Goal: Task Accomplishment & Management: Manage account settings

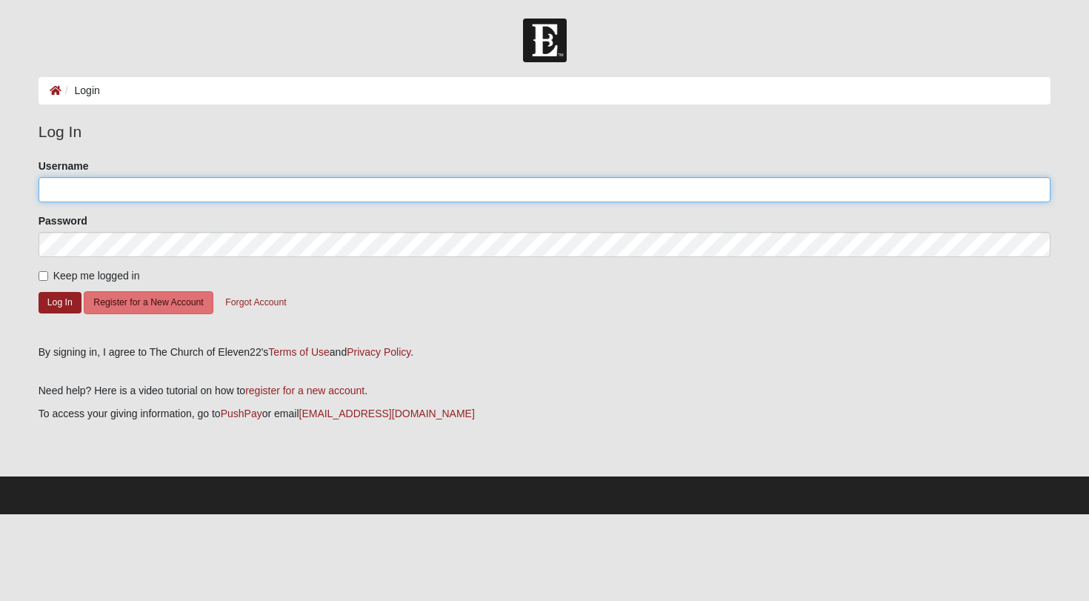
type input "kelly.reed"
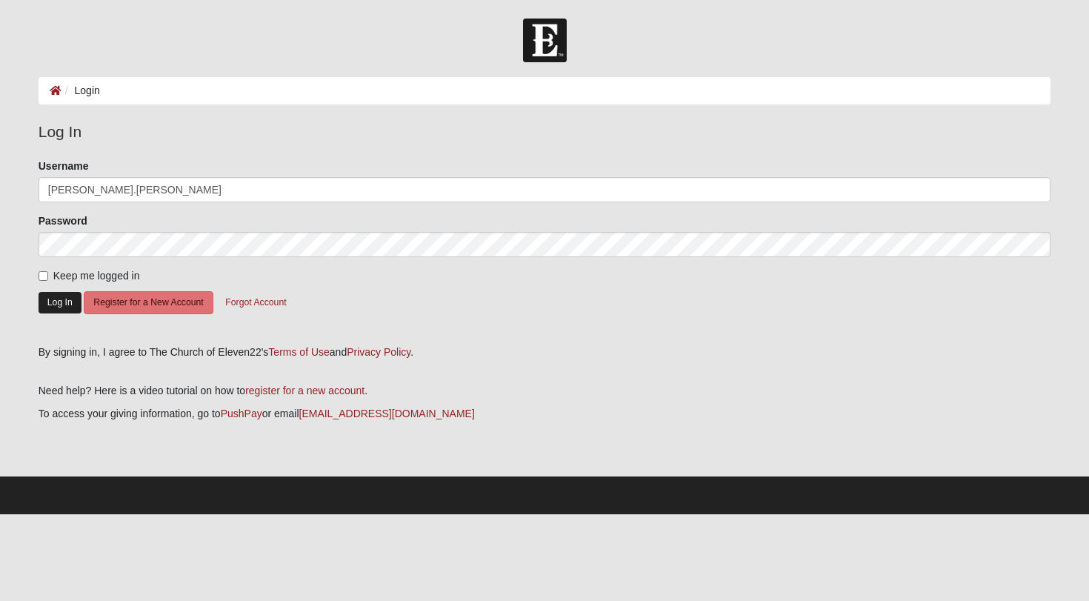
click at [59, 298] on button "Log In" at bounding box center [60, 302] width 43 height 21
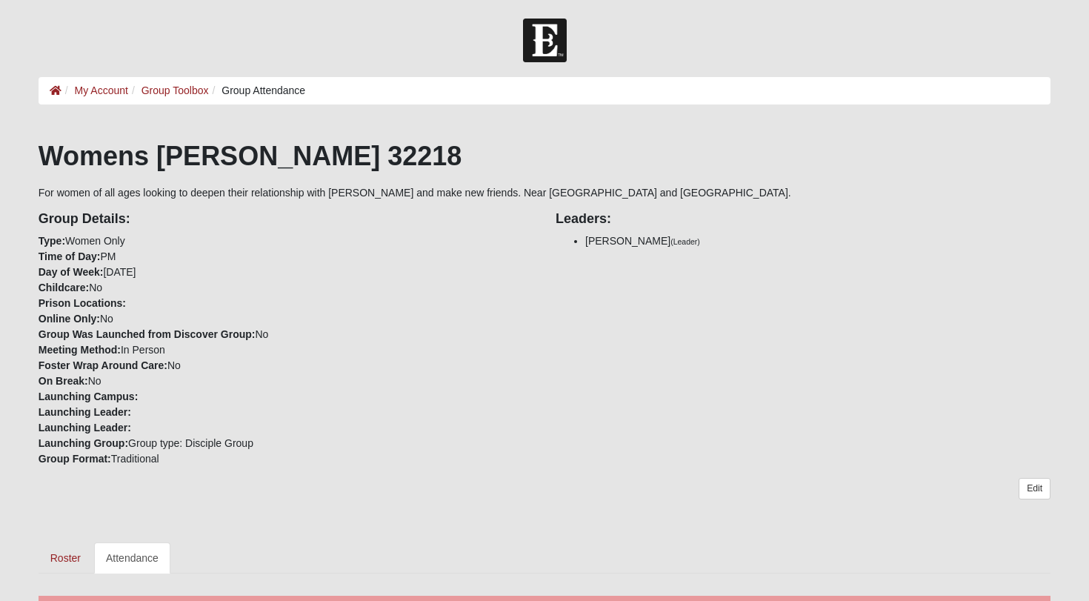
click at [468, 526] on div "Womens [PERSON_NAME] 32218 For women of all ages looking to deepen their relati…" at bounding box center [545, 356] width 1012 height 433
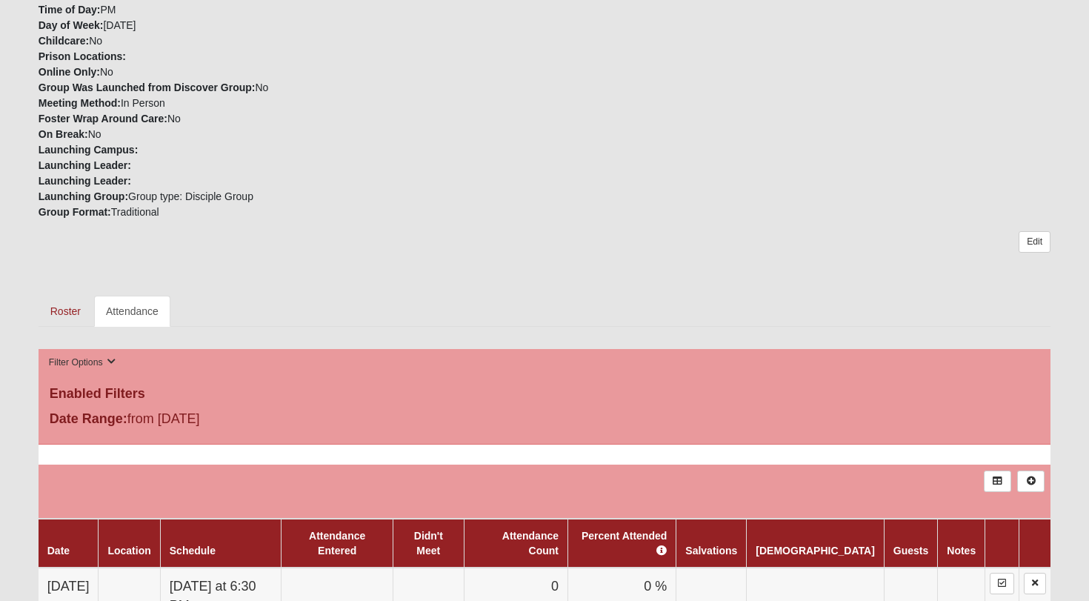
scroll to position [293, 0]
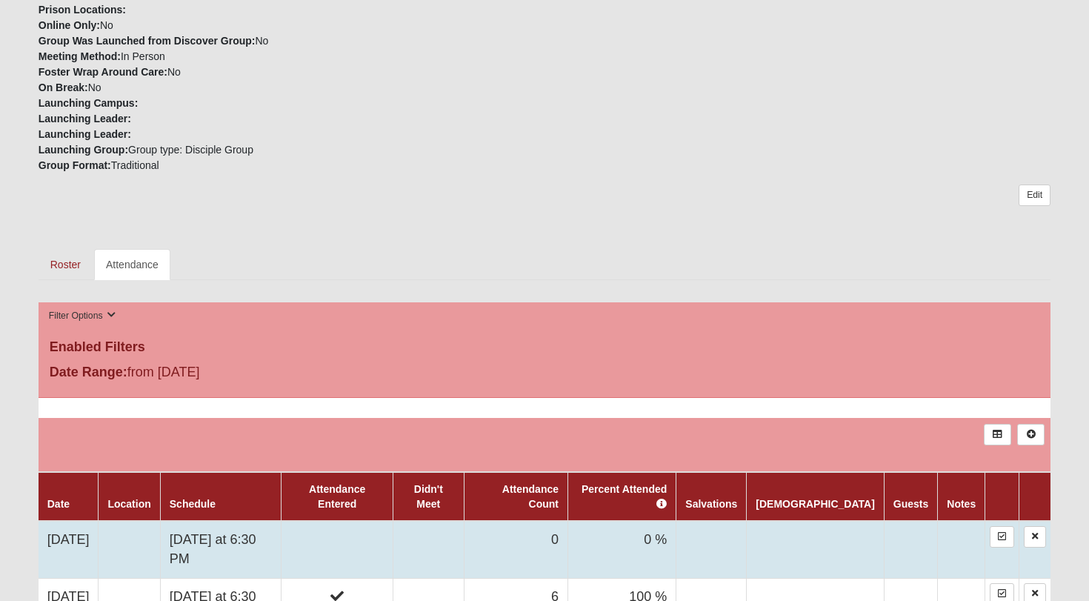
click at [372, 521] on td at bounding box center [337, 549] width 112 height 57
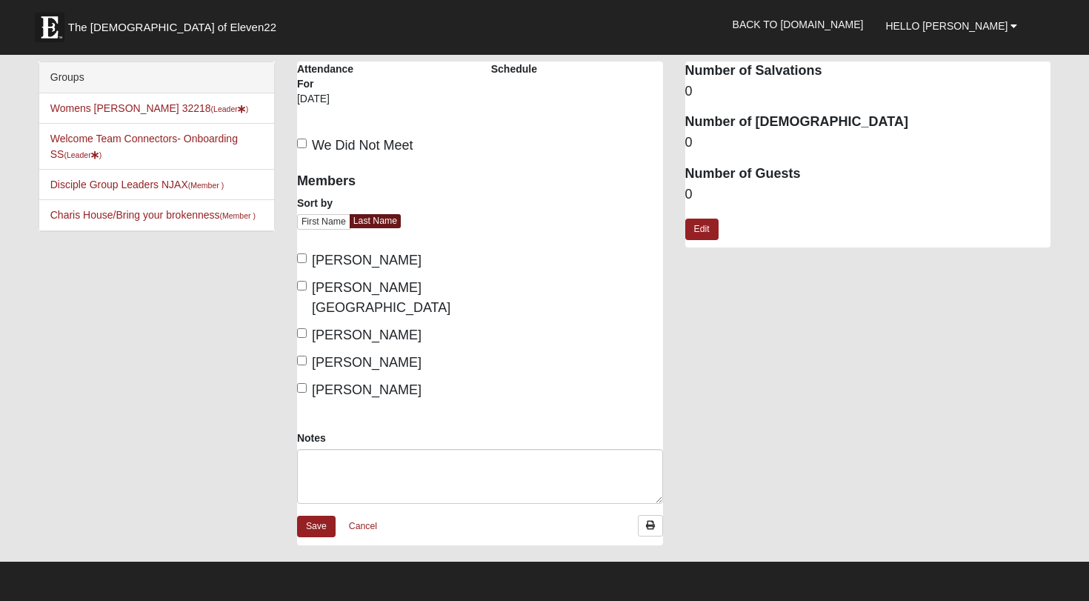
click at [304, 258] on input "Burt, Rhonda" at bounding box center [302, 258] width 10 height 10
checkbox input "true"
click at [304, 325] on label "Huff, Debbie" at bounding box center [359, 335] width 124 height 20
click at [304, 328] on input "Huff, Debbie" at bounding box center [302, 333] width 10 height 10
checkbox input "true"
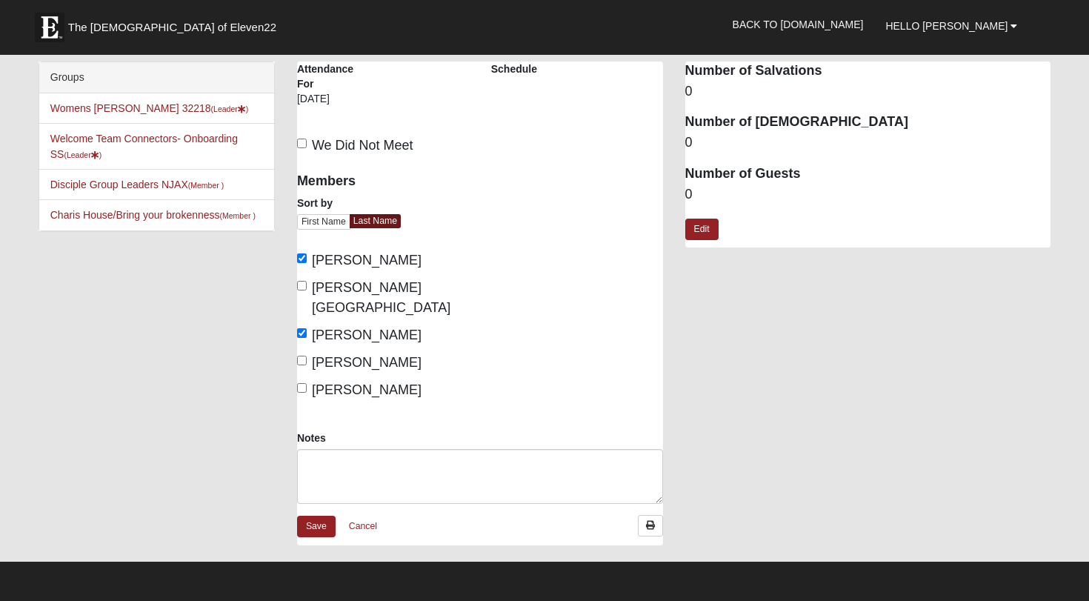
click at [304, 330] on div "Members Sort by First Name Last Name Burt, Rhonda Dutton, Glenda Huff, Debbie J…" at bounding box center [383, 281] width 172 height 237
click at [301, 352] on label "Johnson, Angela" at bounding box center [359, 362] width 124 height 20
click at [301, 355] on input "Johnson, Angela" at bounding box center [302, 360] width 10 height 10
checkbox input "true"
click at [301, 383] on input "Reed, Kelly" at bounding box center [302, 388] width 10 height 10
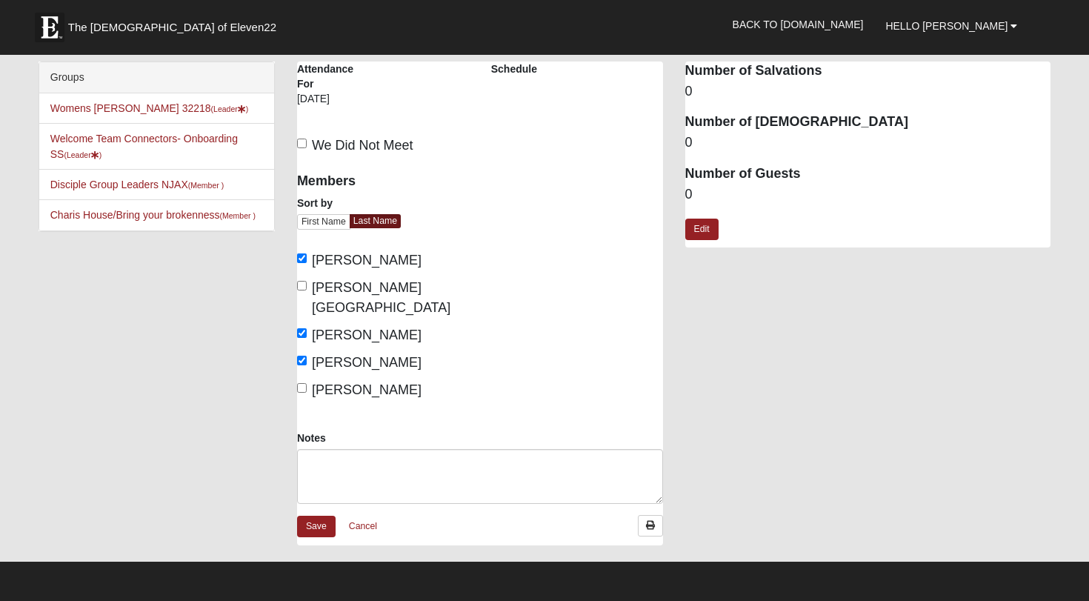
checkbox input "true"
click at [311, 515] on link "Save" at bounding box center [316, 525] width 39 height 21
